Goal: Task Accomplishment & Management: Use online tool/utility

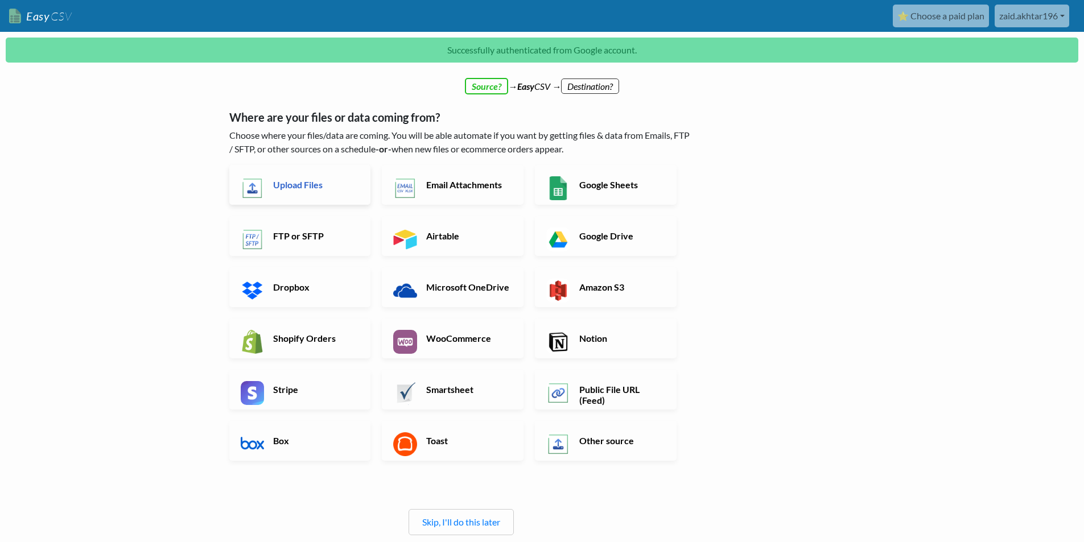
click at [292, 201] on link "Upload Files" at bounding box center [300, 185] width 142 height 40
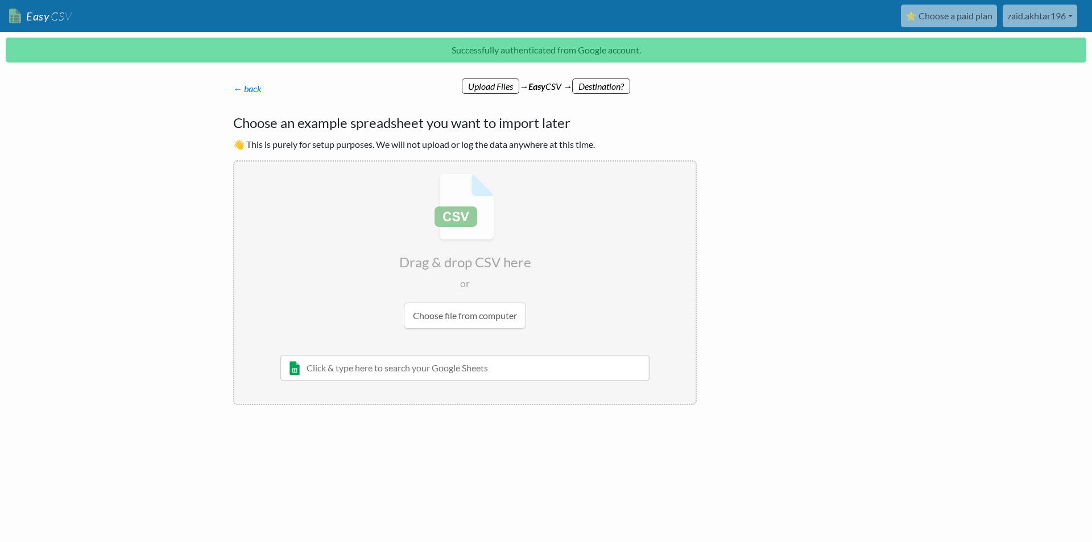
click at [587, 82] on p "← back Thanks for signing up! Set up your Import Flow and Upload Page in 1 minu…" at bounding box center [465, 89] width 464 height 14
click at [242, 88] on link "← back" at bounding box center [247, 88] width 28 height 11
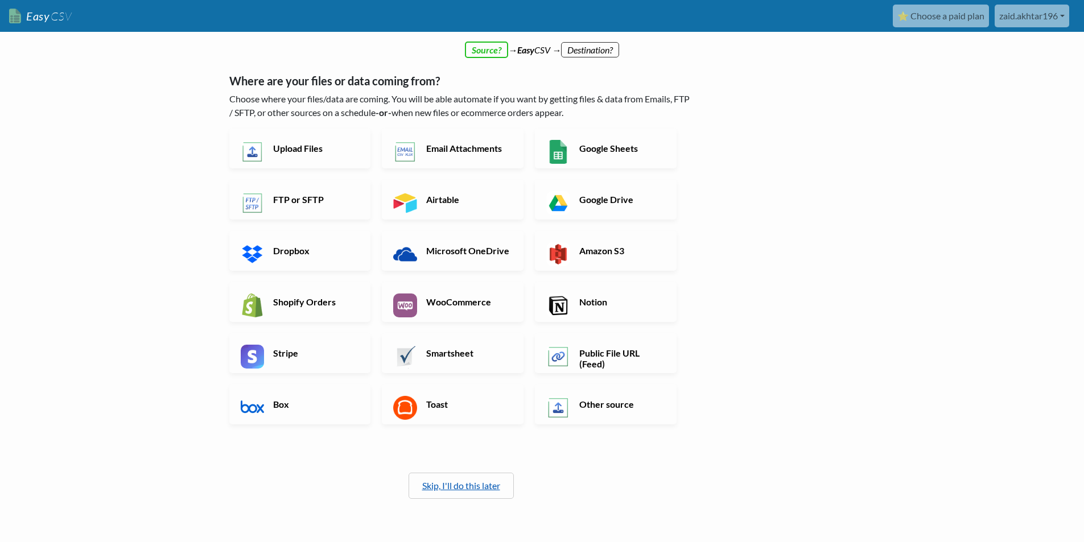
click at [465, 488] on link "Skip, I'll do this later" at bounding box center [461, 485] width 78 height 11
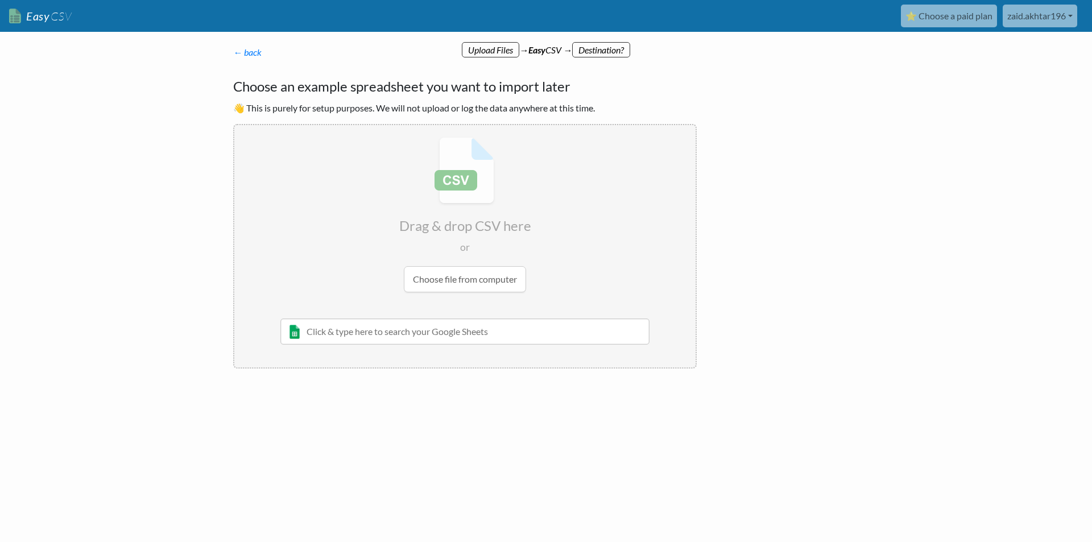
click at [433, 280] on input "file" at bounding box center [464, 214] width 461 height 179
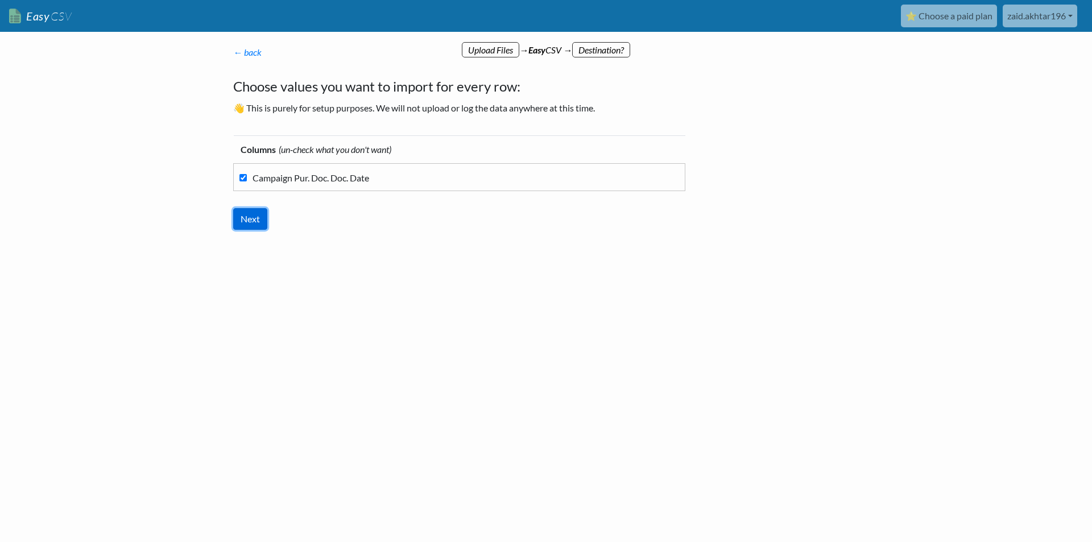
click at [255, 218] on input "Next" at bounding box center [250, 219] width 34 height 22
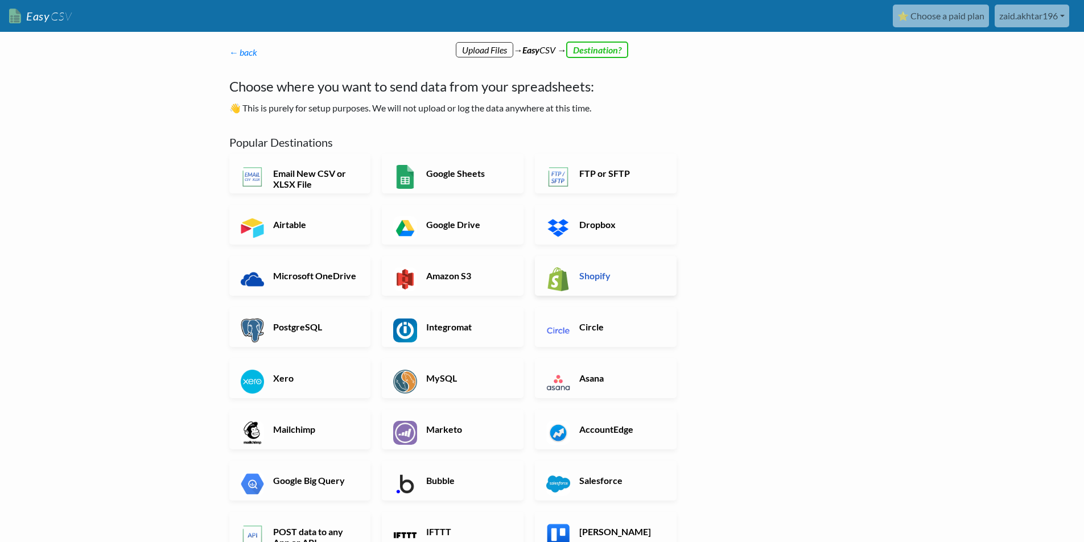
click at [570, 276] on img at bounding box center [558, 279] width 24 height 24
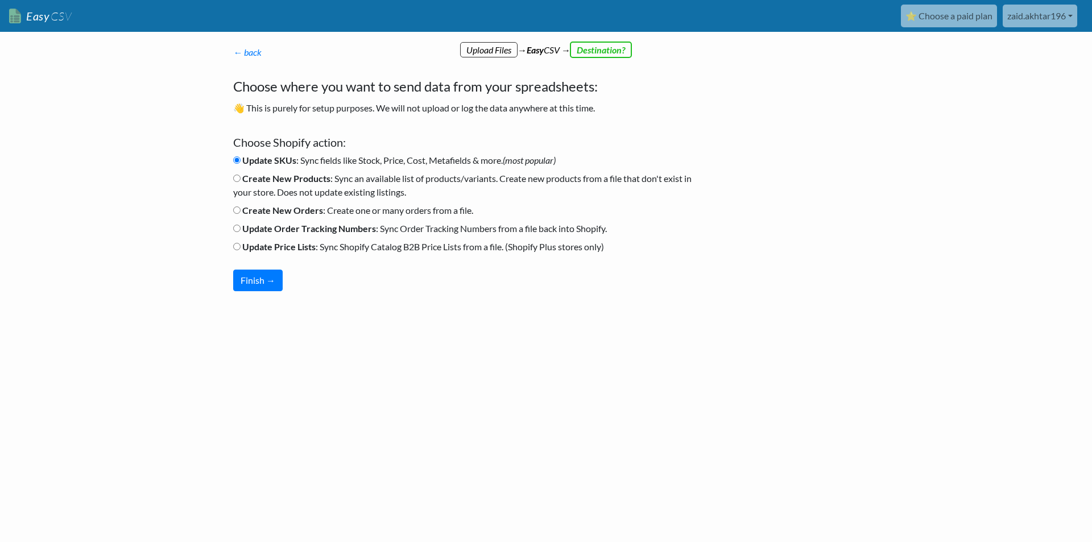
click at [277, 207] on b "Create New Orders" at bounding box center [282, 210] width 81 height 11
click at [241, 207] on input "Create New Orders : Create one or many orders from a file." at bounding box center [236, 210] width 7 height 7
radio input "true"
click at [269, 278] on button "Finish →" at bounding box center [257, 281] width 49 height 22
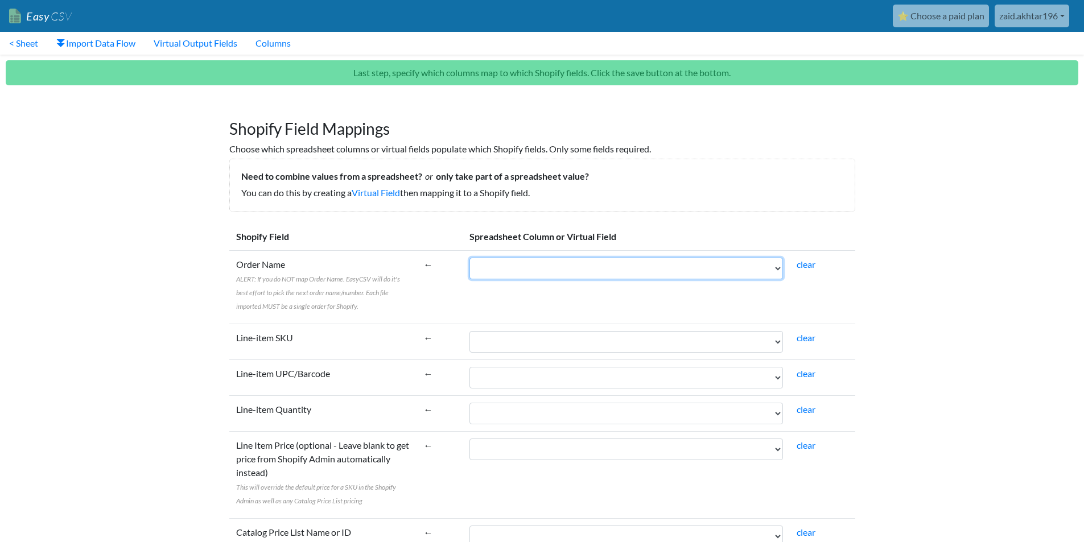
click at [488, 273] on select "Campaign Pur. Doc. Doc. Date" at bounding box center [625, 269] width 313 height 22
click at [490, 271] on select "Campaign Pur. Doc. Doc. Date" at bounding box center [625, 269] width 313 height 22
click at [778, 268] on select "Campaign Pur. Doc. Doc. Date" at bounding box center [625, 269] width 313 height 22
click at [469, 258] on select "Campaign Pur. Doc. Doc. Date" at bounding box center [625, 269] width 313 height 22
click at [515, 275] on select "Campaign Pur. Doc. Doc. Date" at bounding box center [625, 269] width 313 height 22
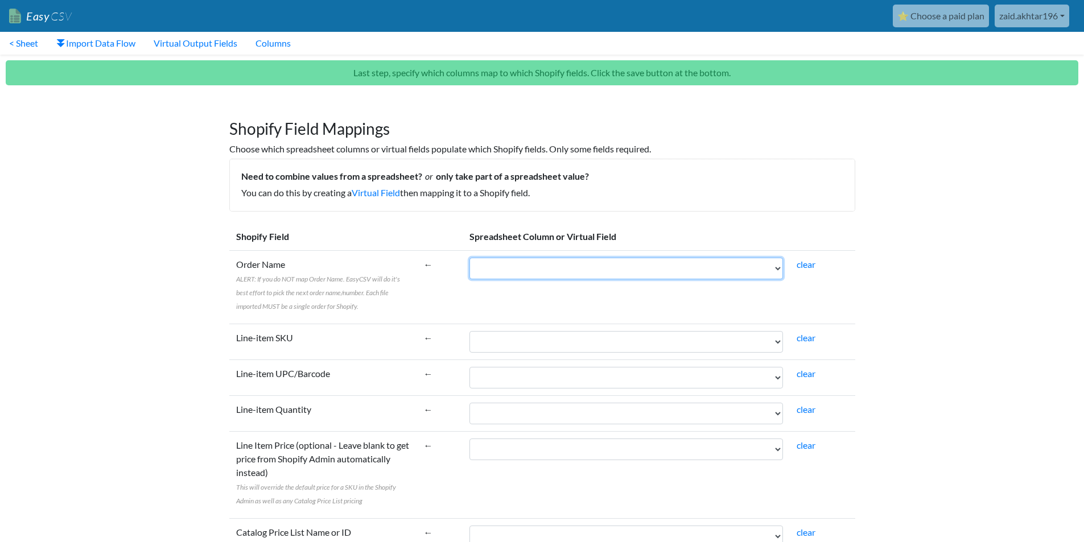
select select "cr_746542"
click at [469, 258] on select "Campaign Pur. Doc. Doc. Date" at bounding box center [625, 269] width 313 height 22
click at [514, 300] on td "Campaign Pur. Doc. Doc. Date" at bounding box center [626, 286] width 327 height 73
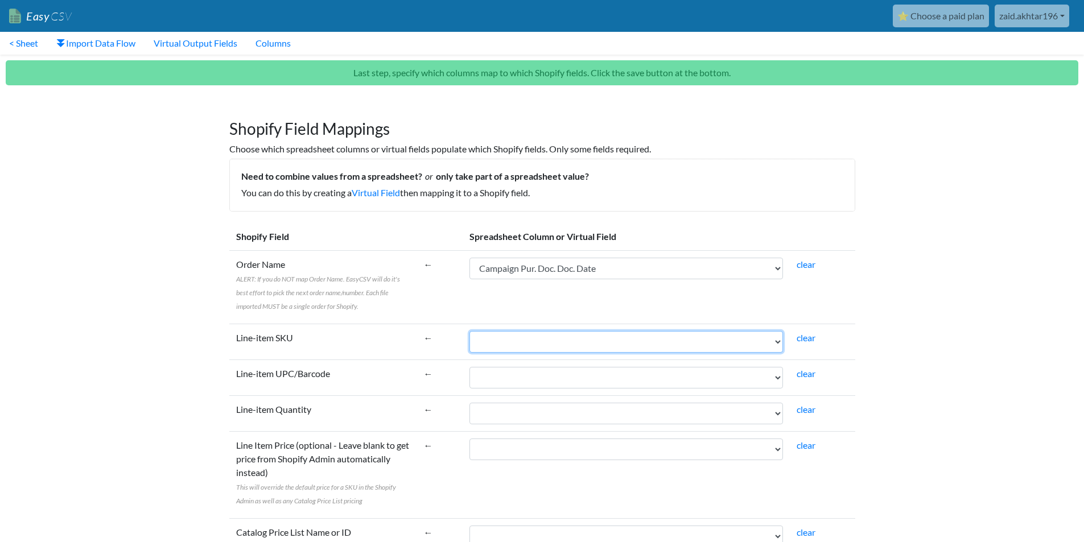
click at [492, 340] on select "Campaign Pur. Doc. Doc. Date" at bounding box center [625, 342] width 313 height 22
click at [808, 339] on link "clear" at bounding box center [806, 337] width 19 height 11
click at [656, 345] on select "Campaign Pur. Doc. Doc. Date" at bounding box center [625, 342] width 313 height 22
click at [284, 339] on label "Line-item SKU" at bounding box center [264, 338] width 57 height 14
click at [469, 339] on select "Campaign Pur. Doc. Doc. Date" at bounding box center [625, 342] width 313 height 22
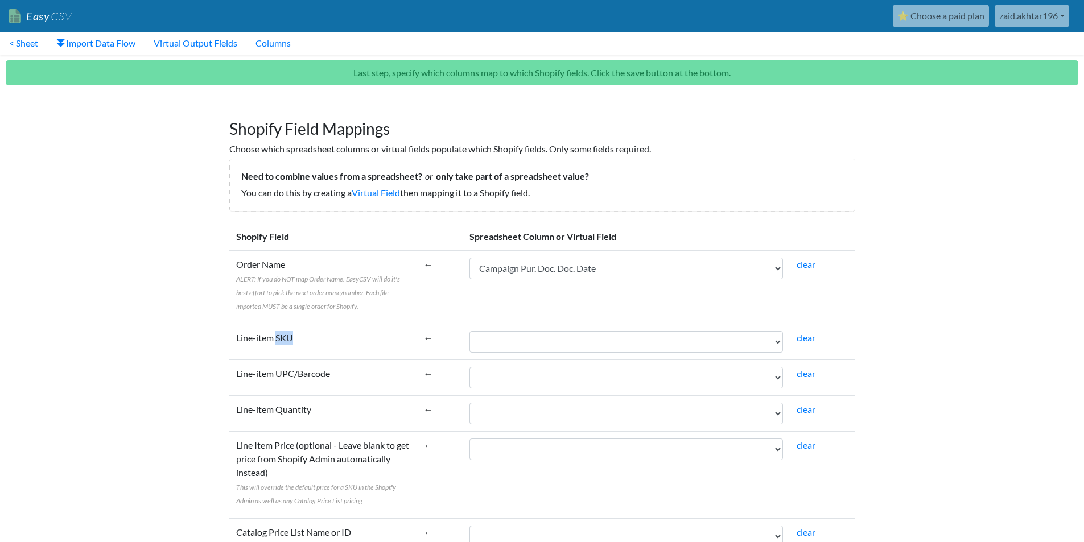
click at [284, 339] on label "Line-item SKU" at bounding box center [264, 338] width 57 height 14
click at [469, 339] on select "Campaign Pur. Doc. Doc. Date" at bounding box center [625, 342] width 313 height 22
click at [363, 321] on td "Order Name ALERT: If you do NOT map Order Name. EasyCSV will do it's best effor…" at bounding box center [323, 286] width 188 height 73
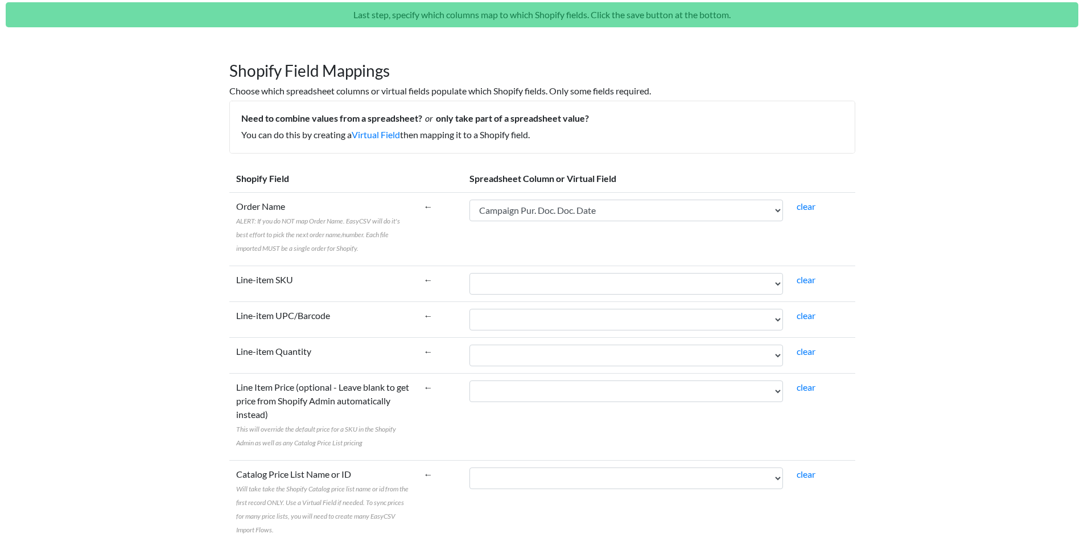
scroll to position [114, 0]
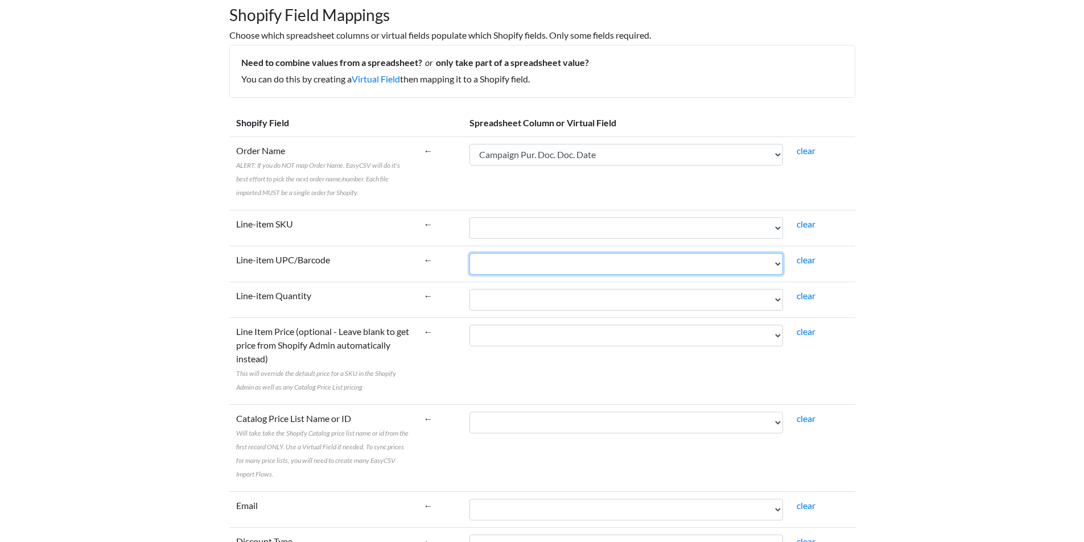
click at [496, 262] on select "Campaign Pur. Doc. Doc. Date" at bounding box center [625, 264] width 313 height 22
click at [523, 266] on select "Campaign Pur. Doc. Doc. Date" at bounding box center [625, 264] width 313 height 22
click at [422, 228] on td "←" at bounding box center [440, 228] width 46 height 36
click at [282, 259] on label "Line-item UPC/Barcode" at bounding box center [283, 260] width 94 height 14
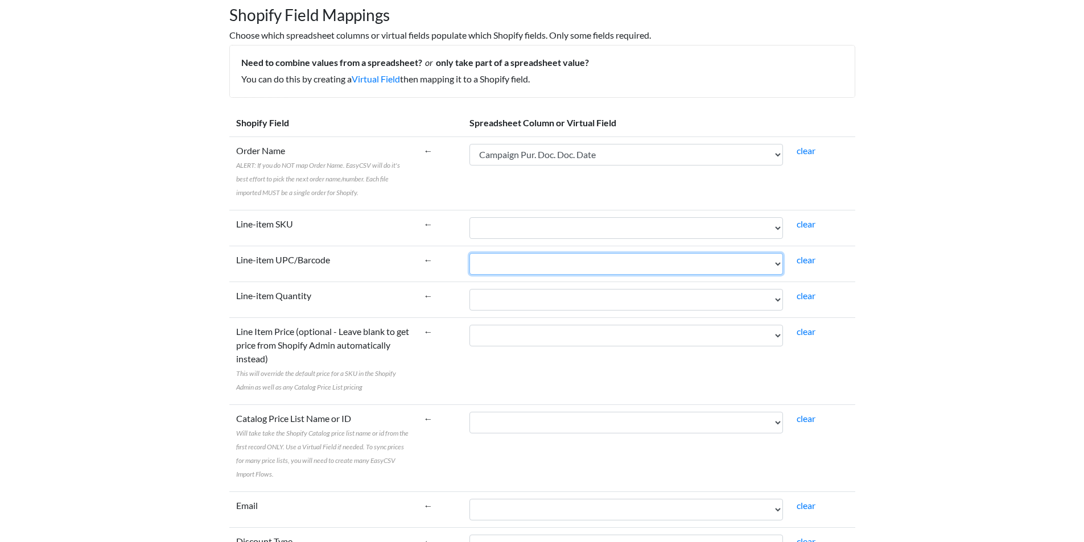
click at [469, 259] on select "Campaign Pur. Doc. Doc. Date" at bounding box center [625, 264] width 313 height 22
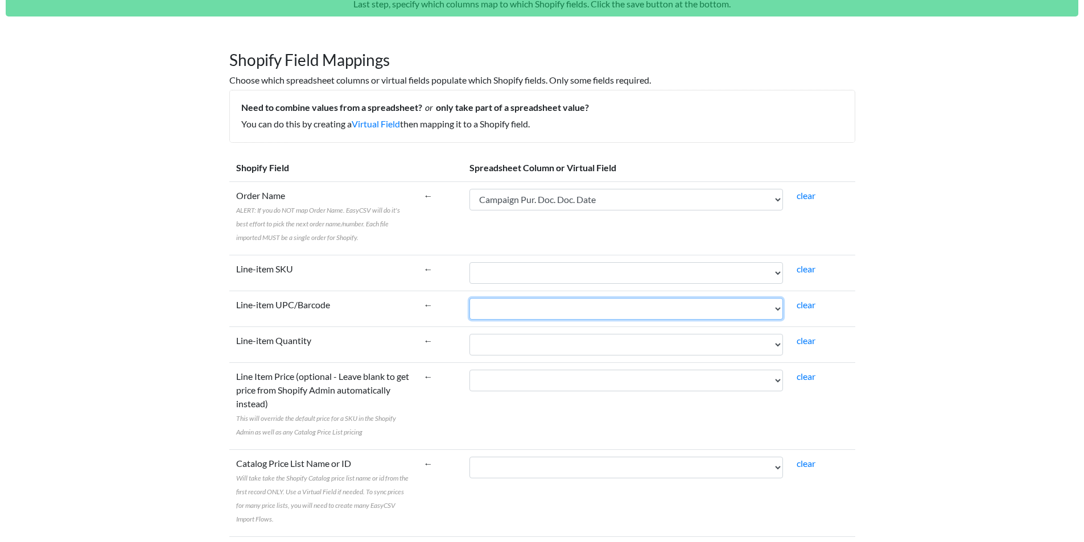
scroll to position [0, 0]
